Goal: Contribute content: Contribute content

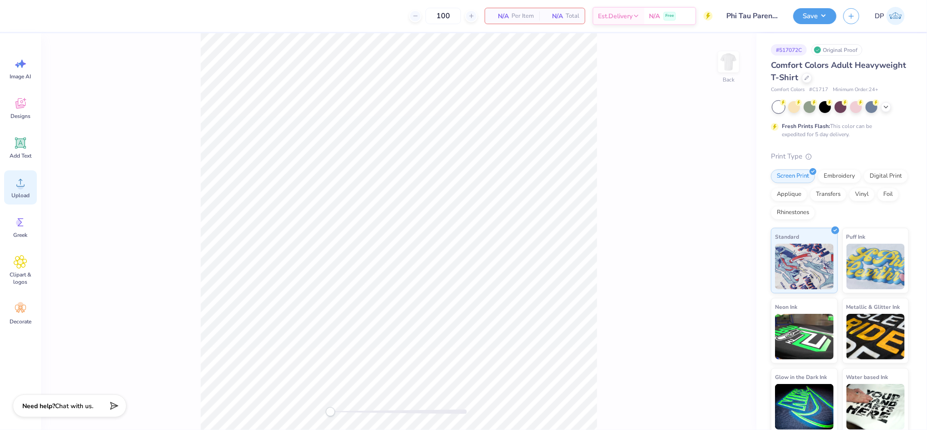
click at [25, 187] on icon at bounding box center [21, 183] width 14 height 14
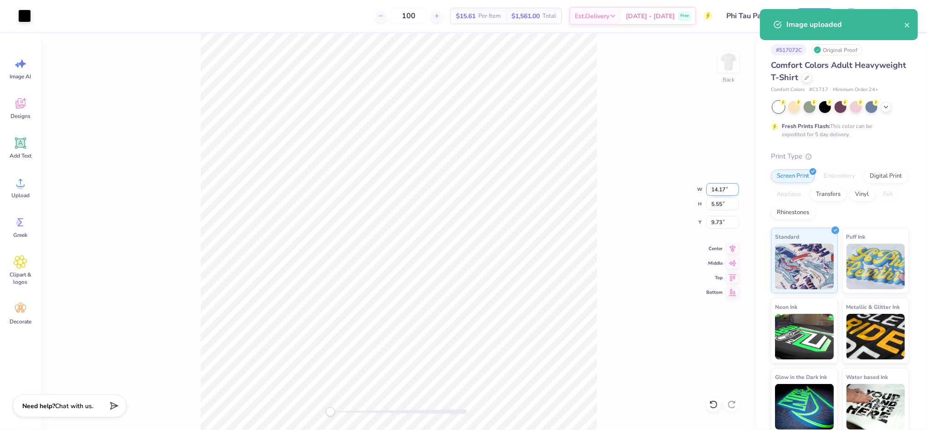
click at [718, 187] on input "14.17" at bounding box center [722, 189] width 33 height 13
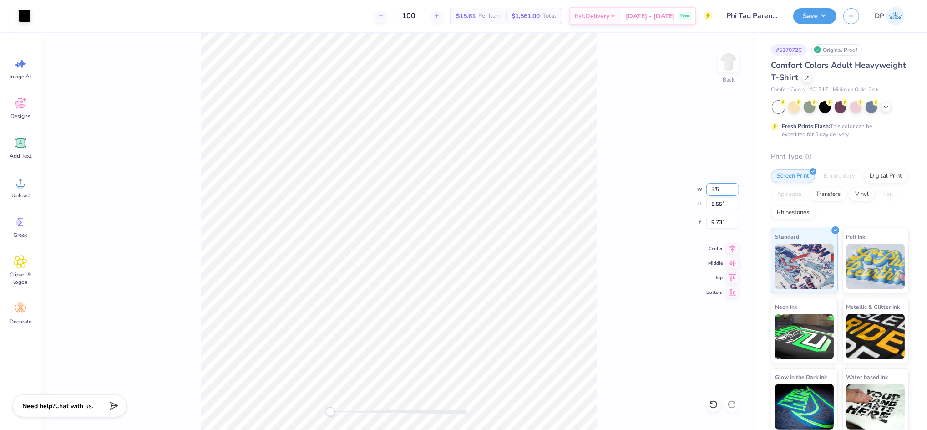
type input "3.5"
click at [601, 187] on div "Back W 3.5 3.5 " H 5.55 5.55 " Y 9.73 9.73 " Center Middle Top Bottom" at bounding box center [398, 231] width 715 height 396
click at [735, 186] on input "2.33" at bounding box center [722, 189] width 33 height 13
click at [735, 186] on input "2.34" at bounding box center [722, 189] width 33 height 13
click at [735, 186] on input "2.35" at bounding box center [722, 189] width 33 height 13
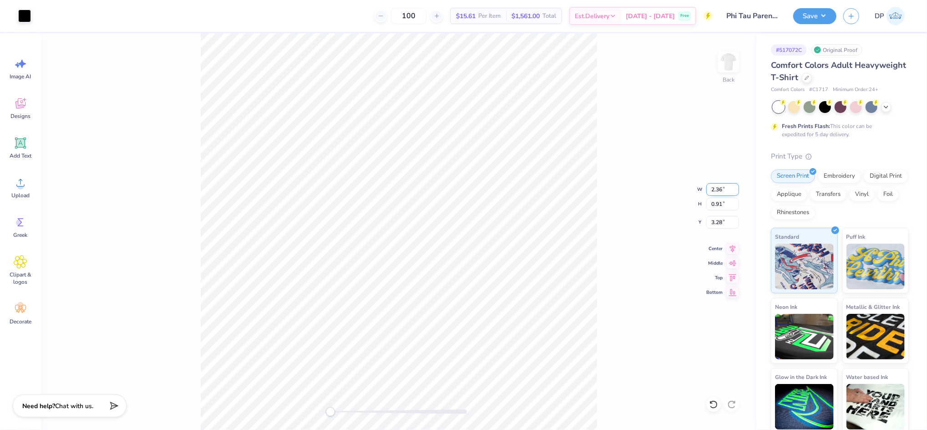
click at [735, 186] on input "2.36" at bounding box center [722, 189] width 33 height 13
click at [735, 186] on input "2.37" at bounding box center [722, 189] width 33 height 13
click at [735, 186] on input "2.38" at bounding box center [722, 189] width 33 height 13
click at [735, 186] on input "2.39" at bounding box center [722, 189] width 33 height 13
click at [735, 186] on input "2.4" at bounding box center [722, 189] width 33 height 13
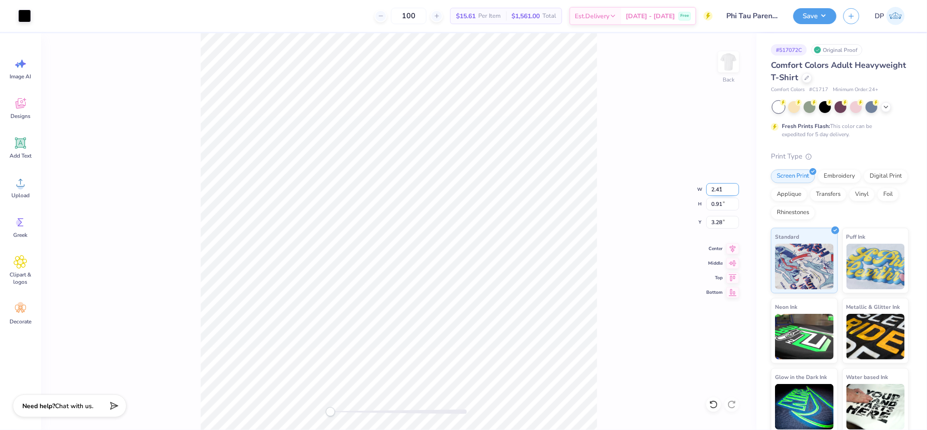
click at [735, 186] on input "2.41" at bounding box center [722, 189] width 33 height 13
click at [735, 186] on input "2.42" at bounding box center [722, 189] width 33 height 13
click at [735, 186] on input "2.43" at bounding box center [722, 189] width 33 height 13
click at [735, 186] on input "2.44" at bounding box center [722, 189] width 33 height 13
click at [735, 186] on input "2.45" at bounding box center [722, 189] width 33 height 13
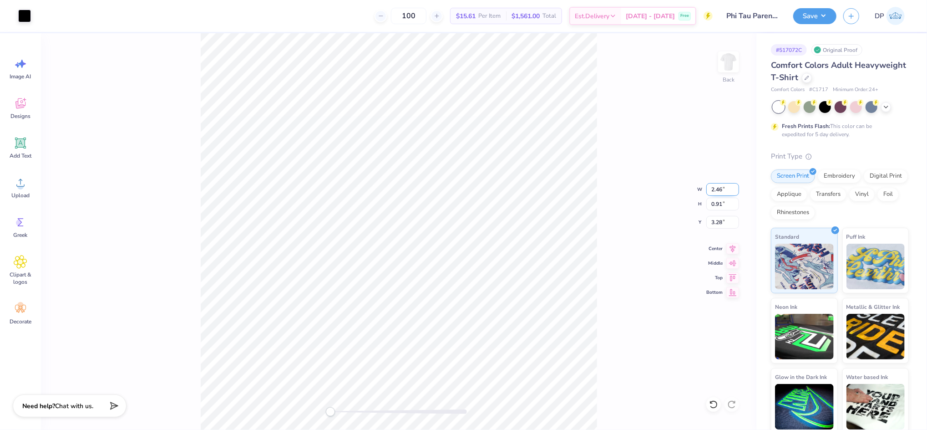
click at [735, 186] on input "2.46" at bounding box center [722, 189] width 33 height 13
click at [735, 186] on input "2.47" at bounding box center [722, 189] width 33 height 13
click at [735, 186] on input "2.48" at bounding box center [722, 189] width 33 height 13
click at [735, 186] on input "2.49" at bounding box center [722, 189] width 33 height 13
click at [735, 186] on input "2.5" at bounding box center [722, 189] width 33 height 13
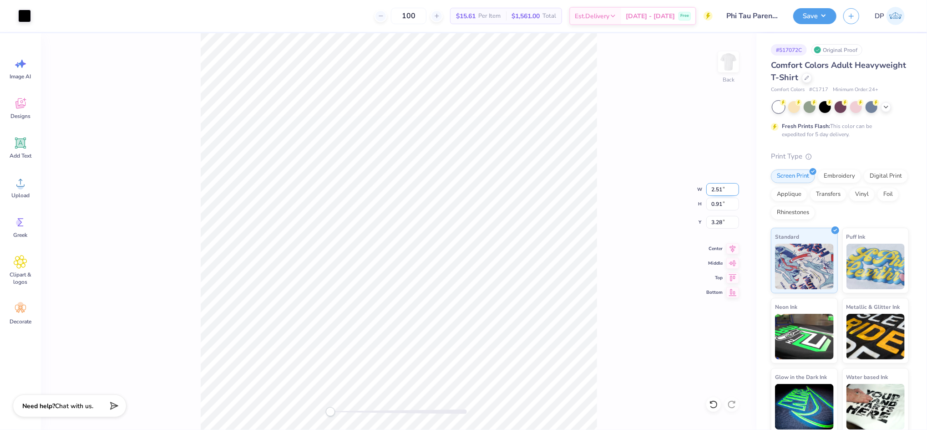
click at [735, 186] on input "2.51" at bounding box center [722, 189] width 33 height 13
click at [735, 186] on input "2.52" at bounding box center [722, 189] width 33 height 13
click at [735, 186] on input "2.53" at bounding box center [722, 189] width 33 height 13
click at [735, 186] on input "2.54" at bounding box center [722, 189] width 33 height 13
click at [735, 186] on input "2.55" at bounding box center [722, 189] width 33 height 13
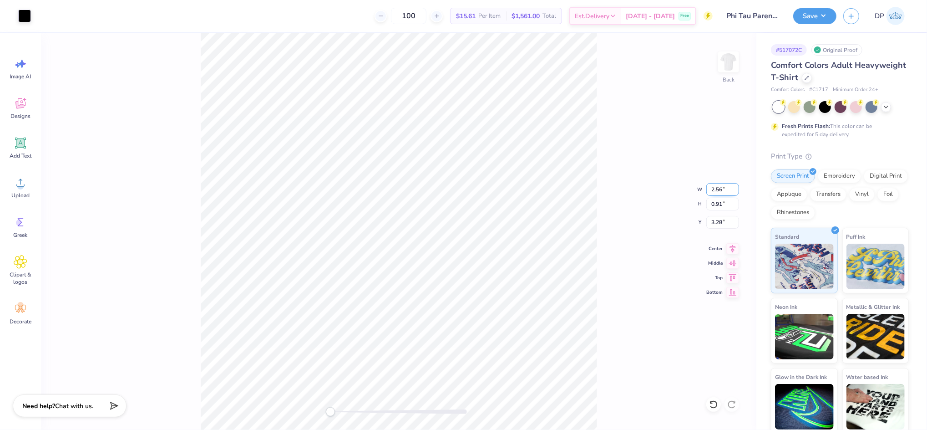
click at [735, 186] on input "2.56" at bounding box center [722, 189] width 33 height 13
click at [735, 186] on input "2.57" at bounding box center [722, 189] width 33 height 13
click at [735, 186] on input "2.58" at bounding box center [722, 189] width 33 height 13
click at [735, 186] on input "2.59" at bounding box center [722, 189] width 33 height 13
click at [735, 186] on input "2.75" at bounding box center [722, 189] width 33 height 13
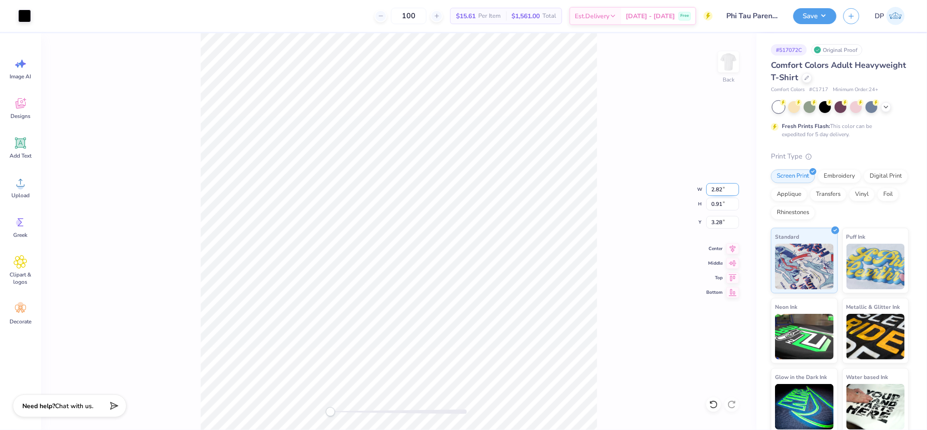
click at [735, 186] on input "2.82" at bounding box center [722, 189] width 33 height 13
click at [735, 186] on input "2.83" at bounding box center [722, 189] width 33 height 13
click at [735, 186] on input "2.94" at bounding box center [722, 189] width 33 height 13
click at [735, 186] on input "2.95" at bounding box center [722, 189] width 33 height 13
click at [735, 186] on input "2.96" at bounding box center [722, 189] width 33 height 13
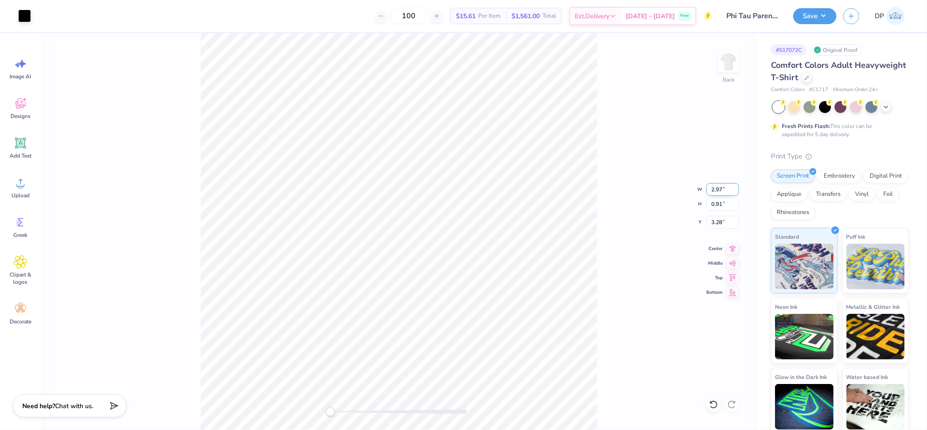
click at [735, 186] on input "2.97" at bounding box center [722, 189] width 33 height 13
click at [735, 186] on input "2.98" at bounding box center [722, 189] width 33 height 13
click at [735, 186] on input "2.99" at bounding box center [722, 189] width 33 height 13
type input "3"
click at [735, 186] on input "3" at bounding box center [722, 189] width 33 height 13
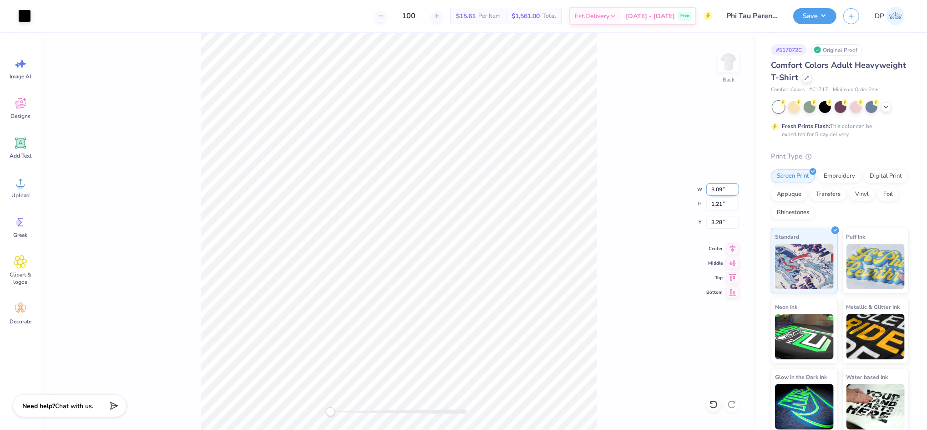
click at [736, 190] on input "3.09" at bounding box center [722, 189] width 33 height 13
click at [736, 190] on input "3.08" at bounding box center [722, 189] width 33 height 13
click at [736, 190] on input "3.07" at bounding box center [722, 189] width 33 height 13
click at [736, 190] on input "3.06" at bounding box center [722, 189] width 33 height 13
click at [736, 190] on input "3.05" at bounding box center [722, 189] width 33 height 13
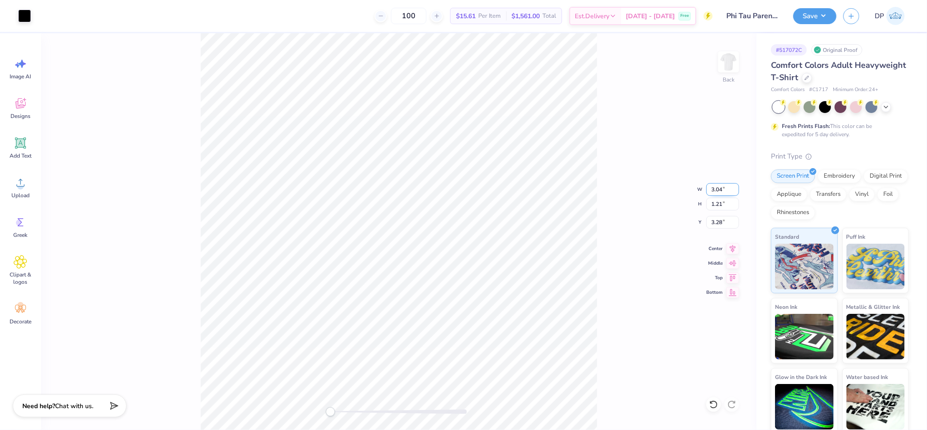
click at [736, 190] on input "3.04" at bounding box center [722, 189] width 33 height 13
click at [736, 190] on input "3.03" at bounding box center [722, 189] width 33 height 13
click at [736, 190] on input "3.02" at bounding box center [722, 189] width 33 height 13
click at [736, 190] on input "3.01" at bounding box center [722, 189] width 33 height 13
type input "3"
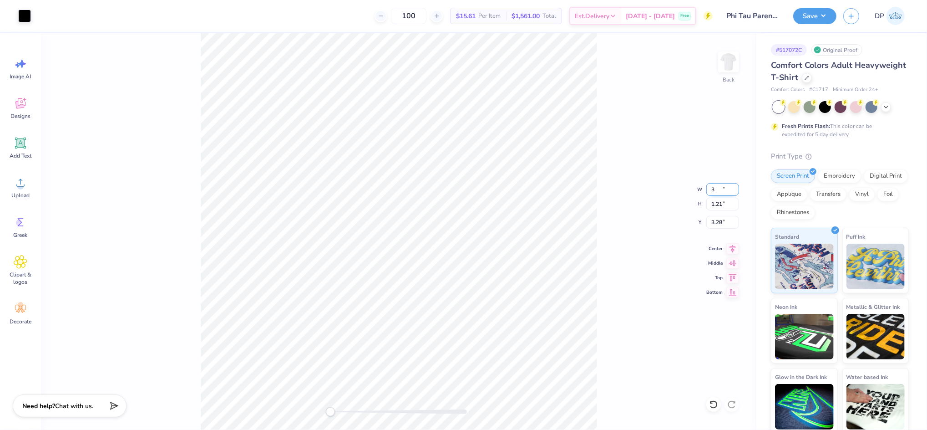
click at [735, 190] on input "3" at bounding box center [722, 189] width 33 height 13
click at [736, 191] on input "3.09" at bounding box center [722, 189] width 33 height 13
click at [736, 191] on input "3.08" at bounding box center [722, 189] width 33 height 13
click at [736, 191] on input "3.07" at bounding box center [722, 189] width 33 height 13
click at [736, 191] on input "3.06" at bounding box center [722, 189] width 33 height 13
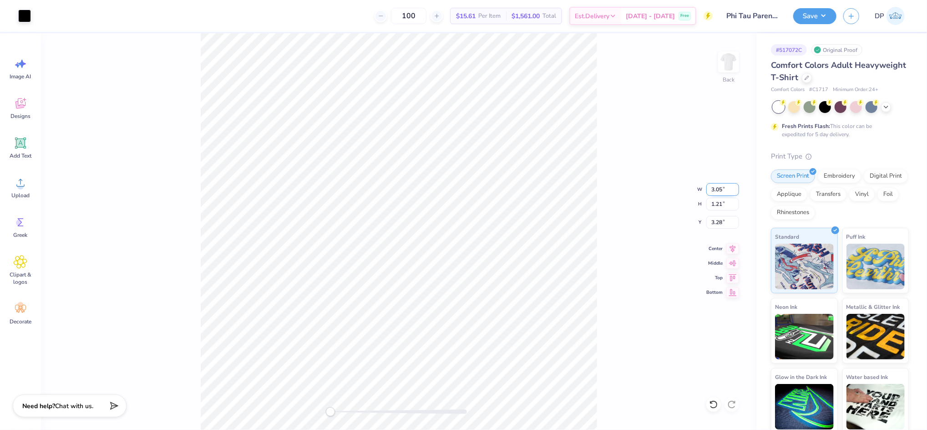
click at [736, 191] on input "3.05" at bounding box center [722, 189] width 33 height 13
click at [736, 191] on input "3.04" at bounding box center [722, 189] width 33 height 13
click at [736, 191] on input "3.03" at bounding box center [722, 189] width 33 height 13
click at [736, 191] on input "3.02" at bounding box center [722, 189] width 33 height 13
click at [736, 191] on input "3.01" at bounding box center [722, 189] width 33 height 13
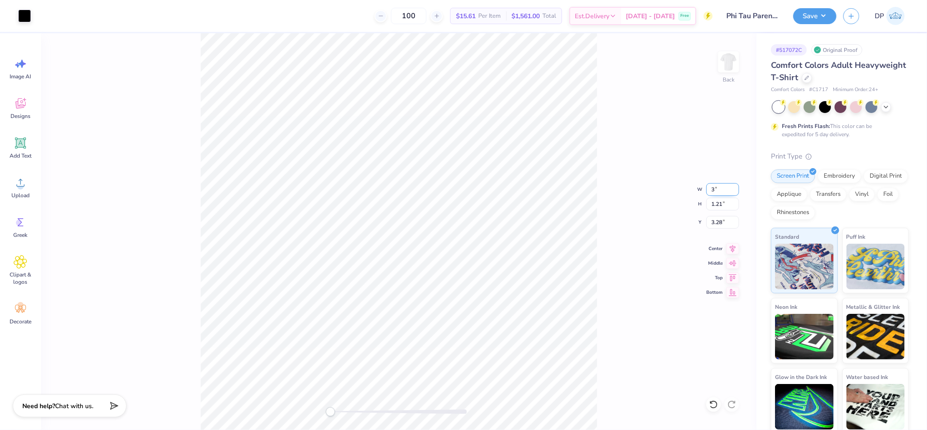
type input "3"
click at [736, 191] on input "3" at bounding box center [722, 189] width 33 height 13
click at [718, 221] on input "3.24" at bounding box center [722, 222] width 33 height 13
type input "3"
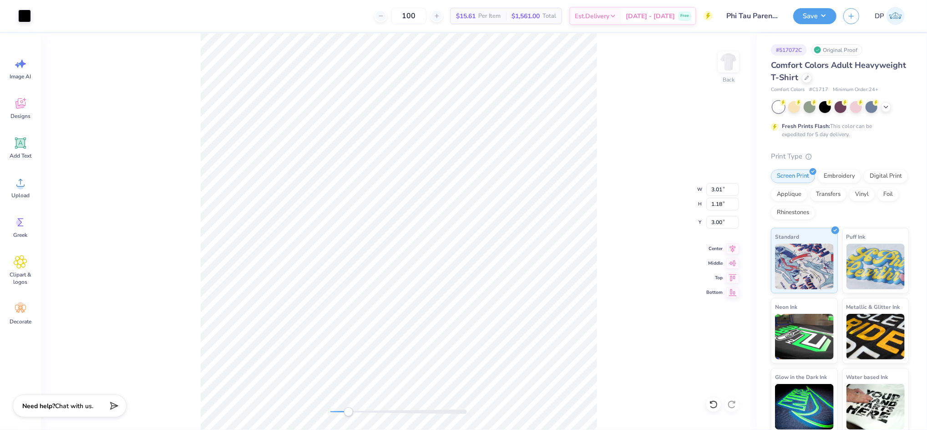
click at [349, 416] on div "Back W 3.01 3.01 " H 1.18 1.18 " Y 3.00 3.00 " Center Middle Top Bottom" at bounding box center [398, 231] width 715 height 396
click at [722, 55] on img at bounding box center [728, 62] width 36 height 36
click at [297, 420] on div "Front" at bounding box center [398, 231] width 715 height 396
click at [23, 190] on div "Upload" at bounding box center [20, 187] width 33 height 34
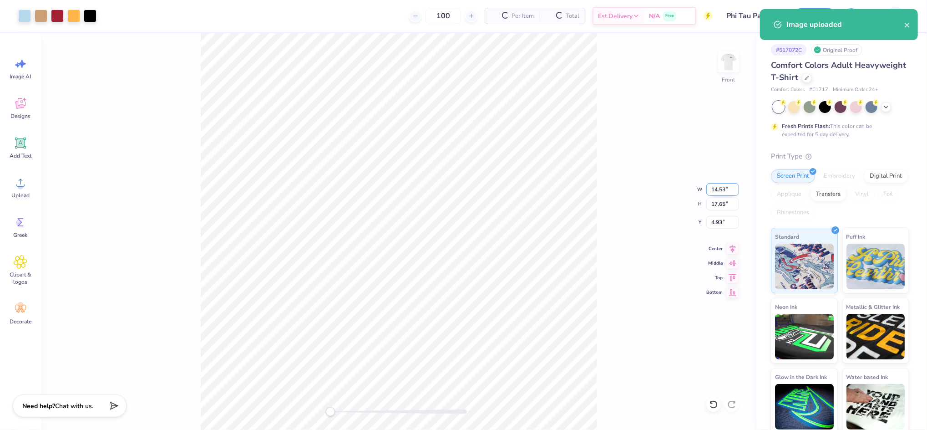
click at [723, 192] on input "14.53" at bounding box center [722, 189] width 33 height 13
type input "12"
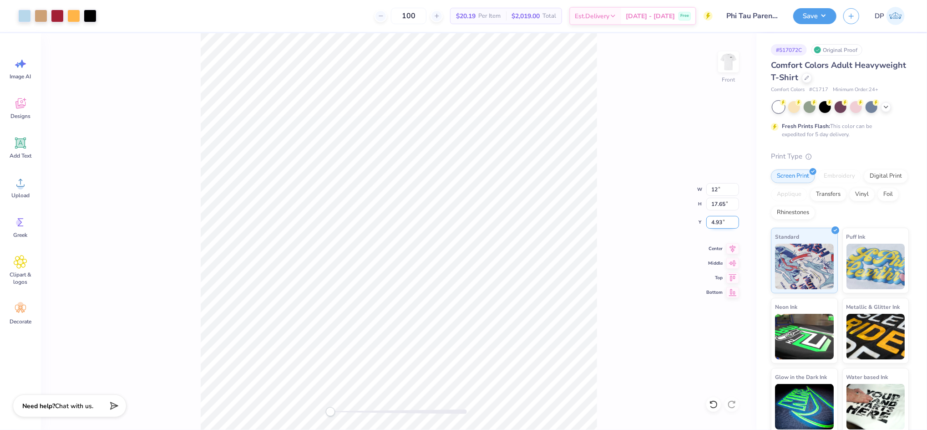
click at [715, 223] on input "4.93" at bounding box center [722, 222] width 33 height 13
type input "3"
click at [723, 200] on input "17.65" at bounding box center [722, 203] width 33 height 13
drag, startPoint x: 24, startPoint y: 147, endPoint x: 40, endPoint y: 152, distance: 16.3
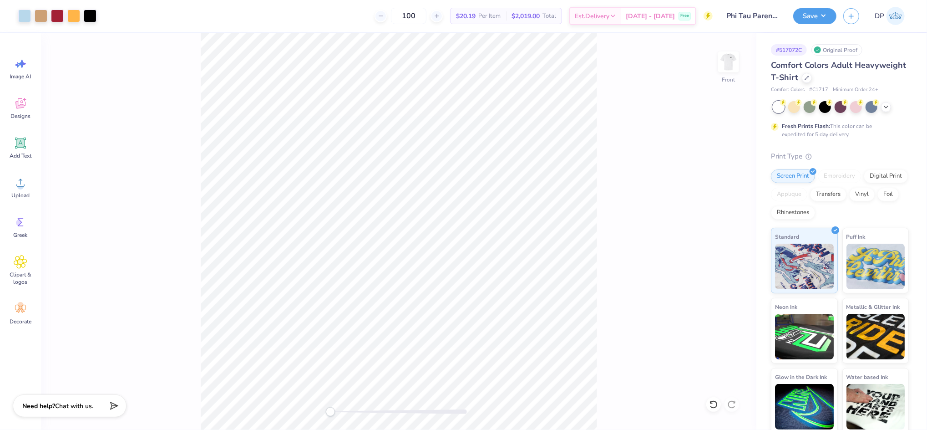
click at [24, 146] on icon at bounding box center [21, 143] width 14 height 14
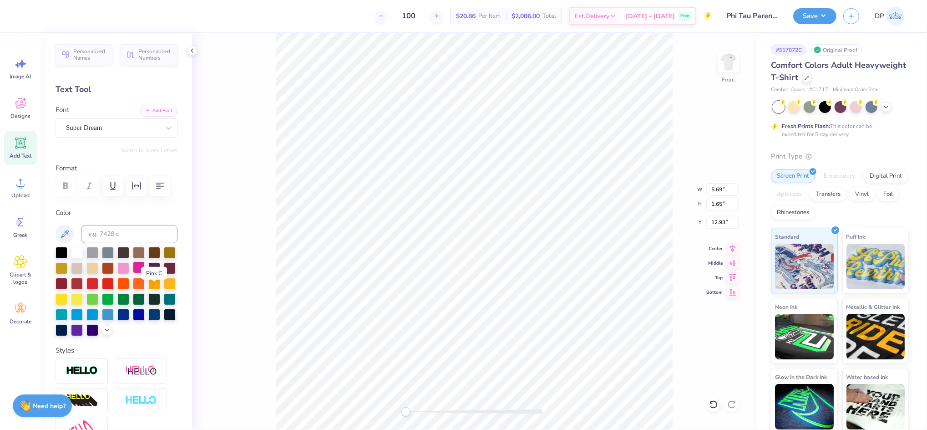
click at [145, 273] on div at bounding box center [139, 267] width 12 height 12
type textarea "PHI KAPPA TAU"
click at [154, 111] on button "Add Font" at bounding box center [158, 110] width 37 height 12
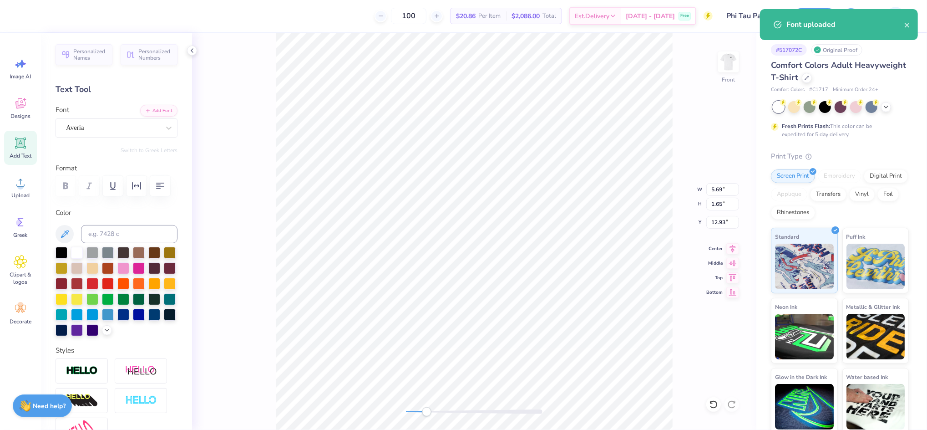
drag, startPoint x: 410, startPoint y: 413, endPoint x: 427, endPoint y: 412, distance: 17.8
click at [427, 412] on div "Accessibility label" at bounding box center [426, 411] width 9 height 9
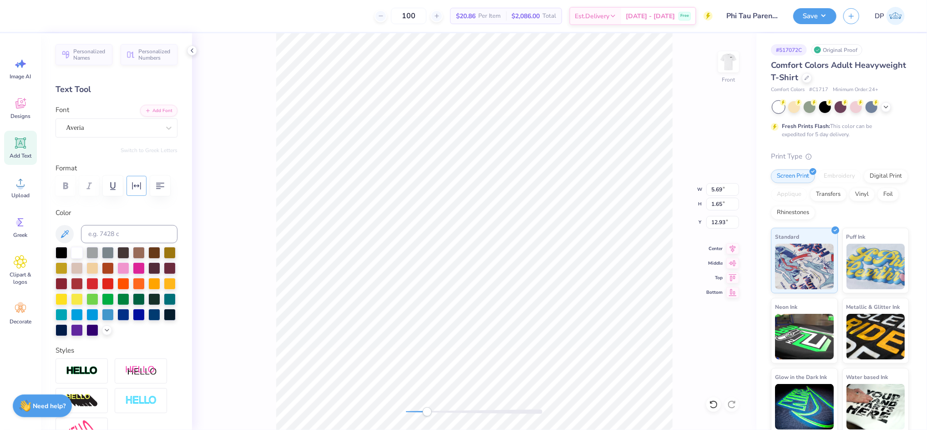
click at [137, 188] on icon "button" at bounding box center [136, 185] width 11 height 11
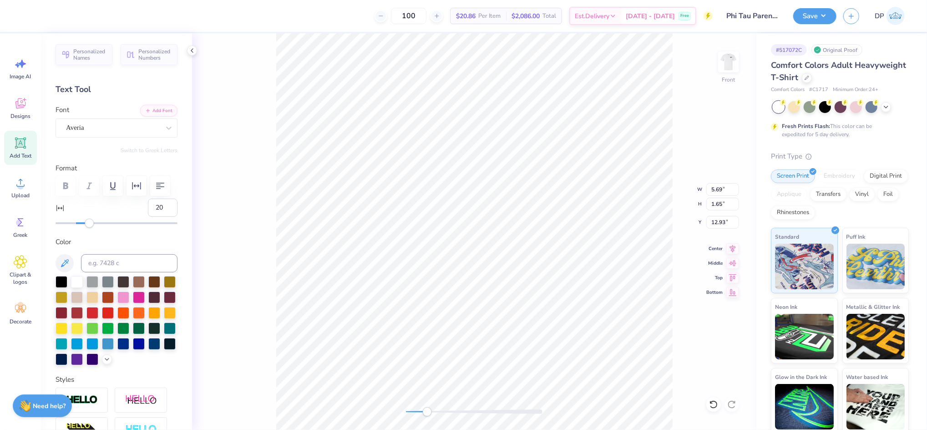
type input "21"
drag, startPoint x: 77, startPoint y: 248, endPoint x: 94, endPoint y: 249, distance: 16.9
click at [94, 228] on div "Accessibility label" at bounding box center [94, 222] width 9 height 9
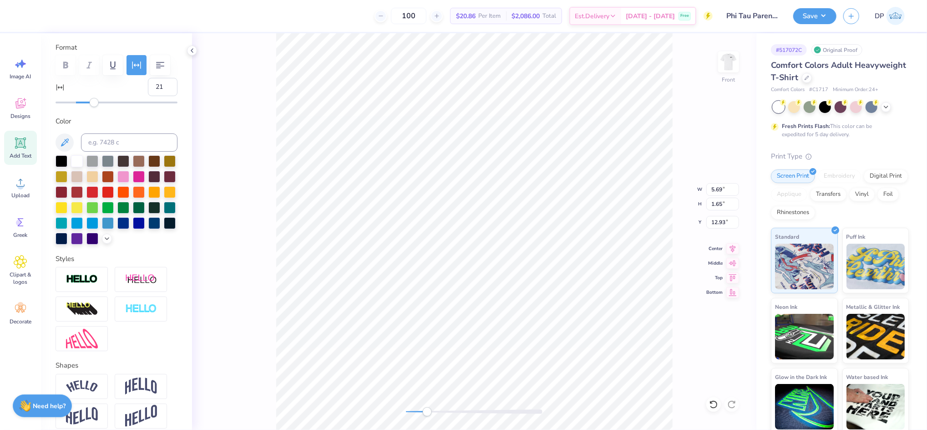
scroll to position [121, 0]
click at [86, 284] on img at bounding box center [82, 278] width 32 height 10
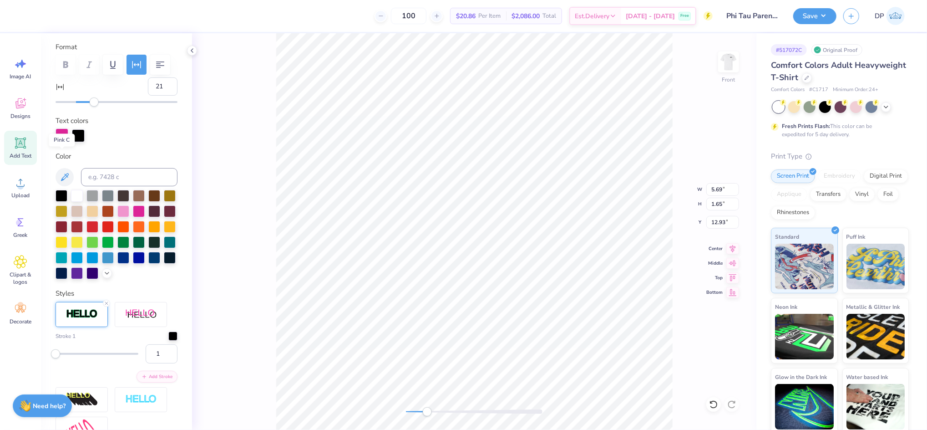
click at [63, 141] on div at bounding box center [62, 134] width 13 height 13
click at [76, 141] on div at bounding box center [78, 134] width 13 height 13
click at [145, 216] on div at bounding box center [139, 210] width 12 height 12
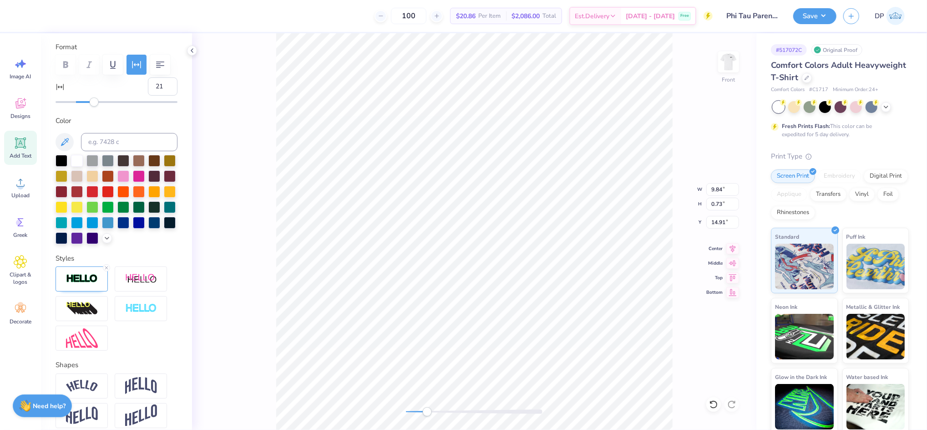
scroll to position [10, 1]
type textarea "2025"
drag, startPoint x: 423, startPoint y: 412, endPoint x: 414, endPoint y: 413, distance: 8.7
click at [414, 413] on div "Accessibility label" at bounding box center [414, 411] width 9 height 9
type input "9.84"
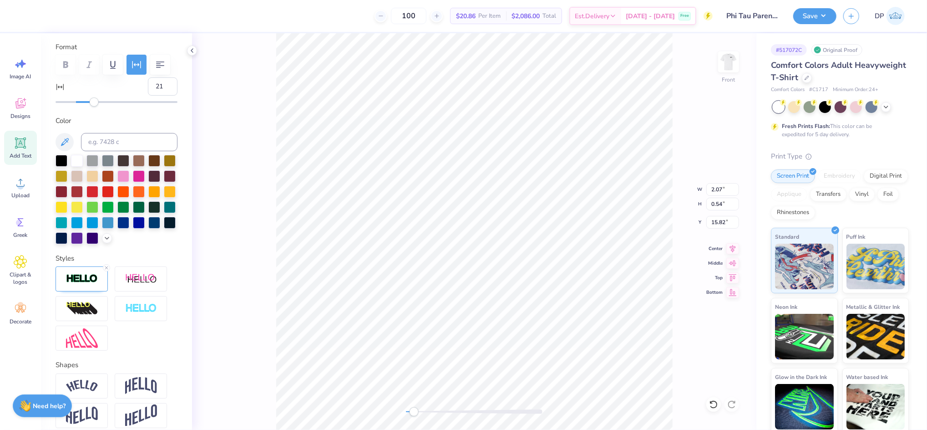
type input "1.44"
type input "14.91"
click at [550, 349] on li "Ungroup" at bounding box center [563, 347] width 71 height 18
click at [513, 329] on li "Group" at bounding box center [511, 329] width 71 height 18
type input "9.84"
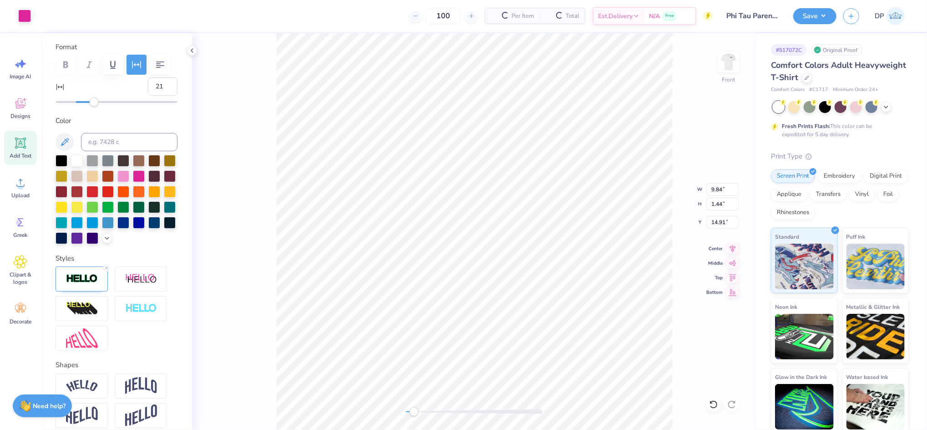
type input "1.44"
type input "14.91"
click at [26, 17] on div at bounding box center [24, 15] width 13 height 13
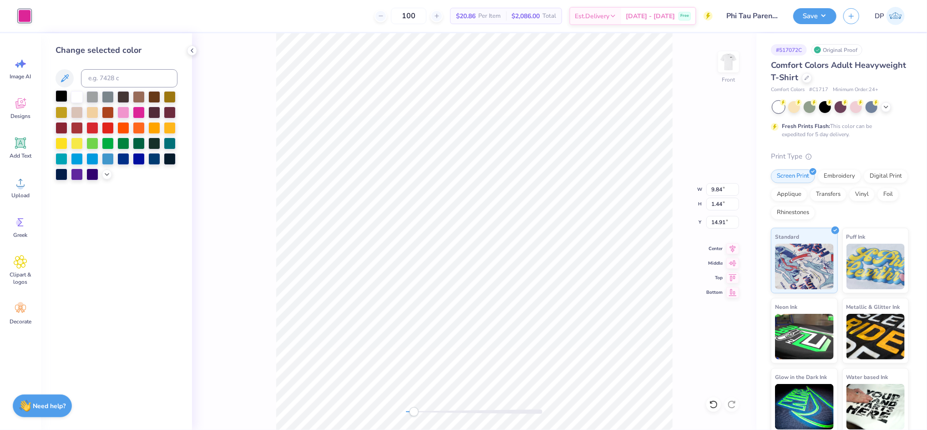
click at [60, 96] on div at bounding box center [62, 96] width 12 height 12
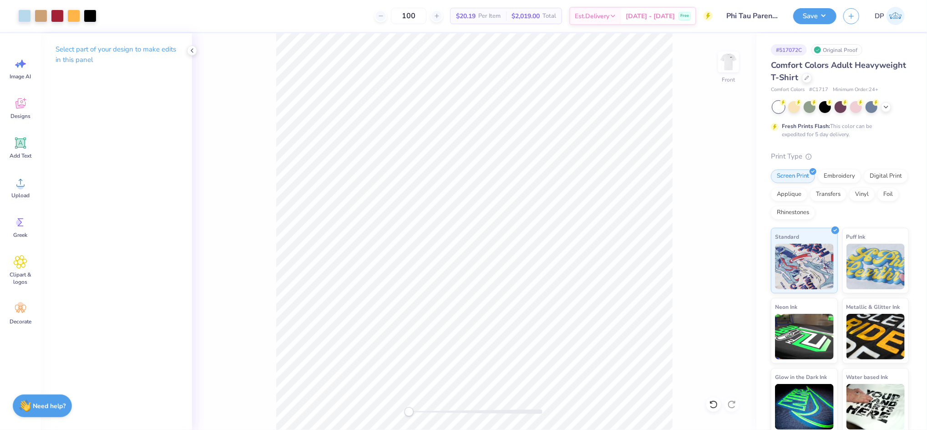
click at [390, 415] on div "Front" at bounding box center [474, 231] width 564 height 396
click at [809, 11] on button "Save" at bounding box center [814, 15] width 43 height 16
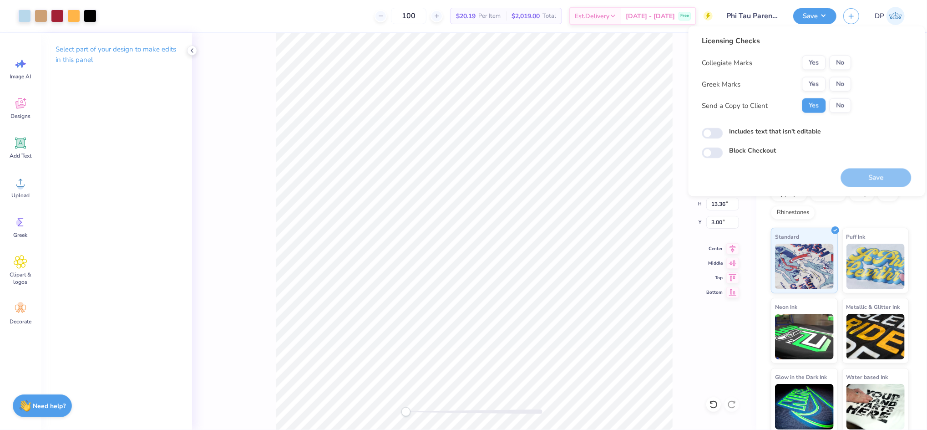
click at [812, 86] on button "Yes" at bounding box center [814, 84] width 24 height 15
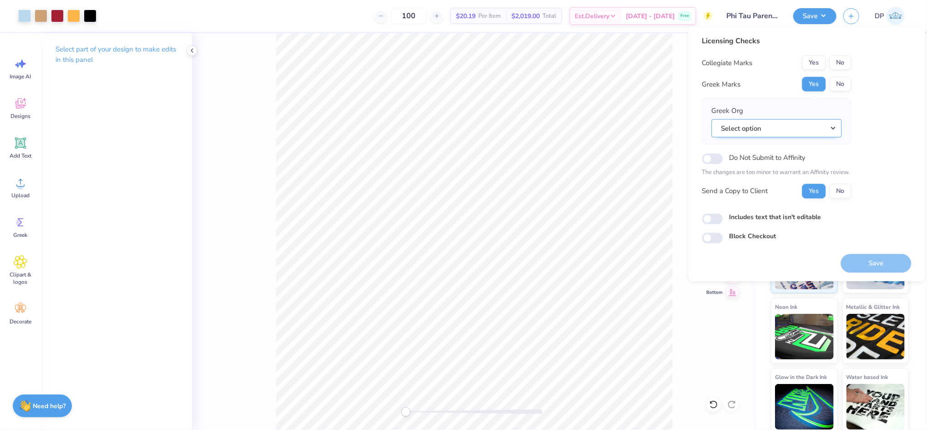
click at [792, 119] on button "Select option" at bounding box center [777, 128] width 130 height 19
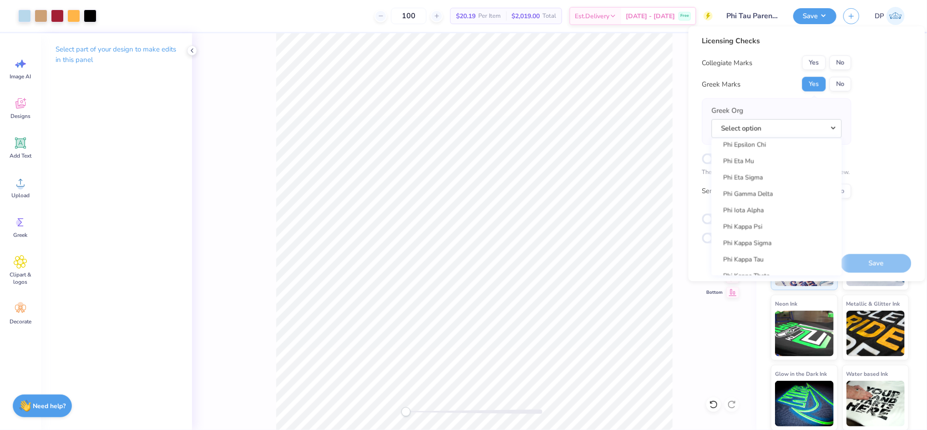
scroll to position [4793, 0]
click at [755, 251] on link "Phi Kappa Tau" at bounding box center [776, 254] width 123 height 15
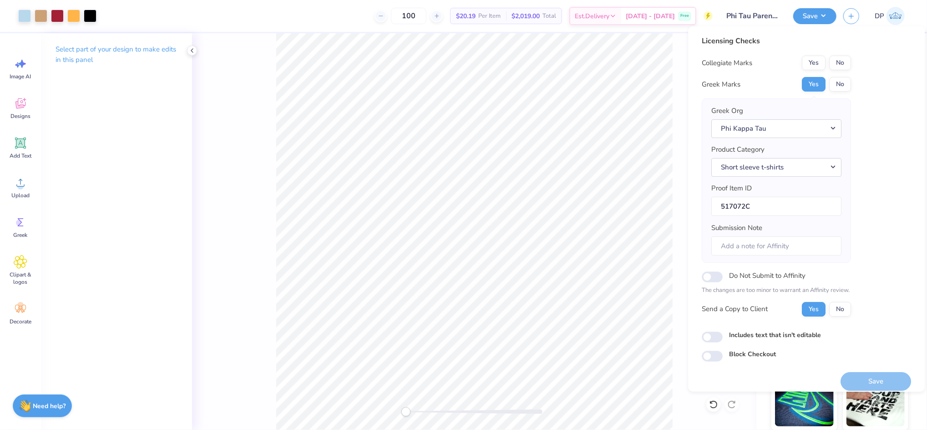
click at [753, 339] on label "Includes text that isn't editable" at bounding box center [775, 334] width 92 height 10
click at [723, 339] on input "Includes text that isn't editable" at bounding box center [712, 336] width 21 height 11
checkbox input "true"
click at [841, 61] on button "No" at bounding box center [840, 63] width 22 height 15
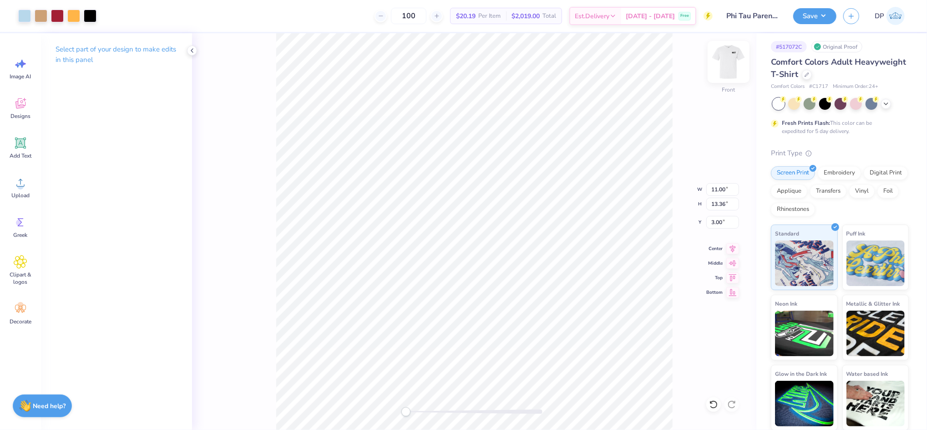
click at [727, 57] on img at bounding box center [728, 62] width 36 height 36
click at [821, 17] on button "Save" at bounding box center [814, 15] width 43 height 16
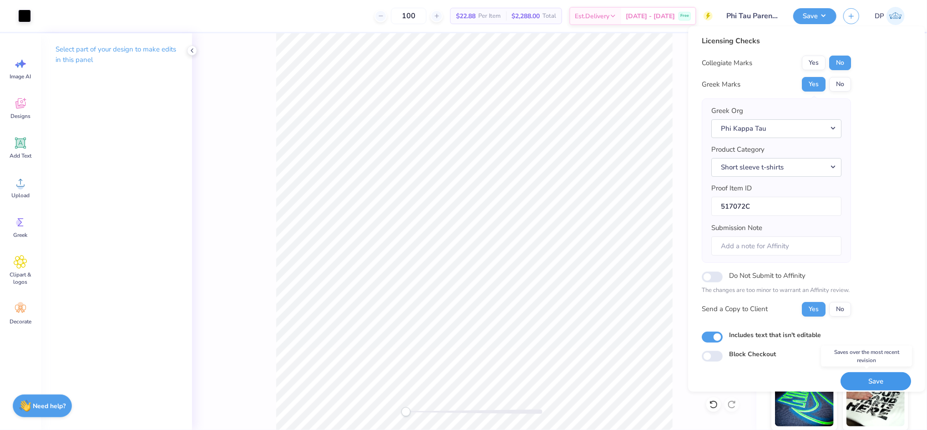
click at [869, 379] on button "Save" at bounding box center [876, 380] width 71 height 19
